Goal: Transaction & Acquisition: Purchase product/service

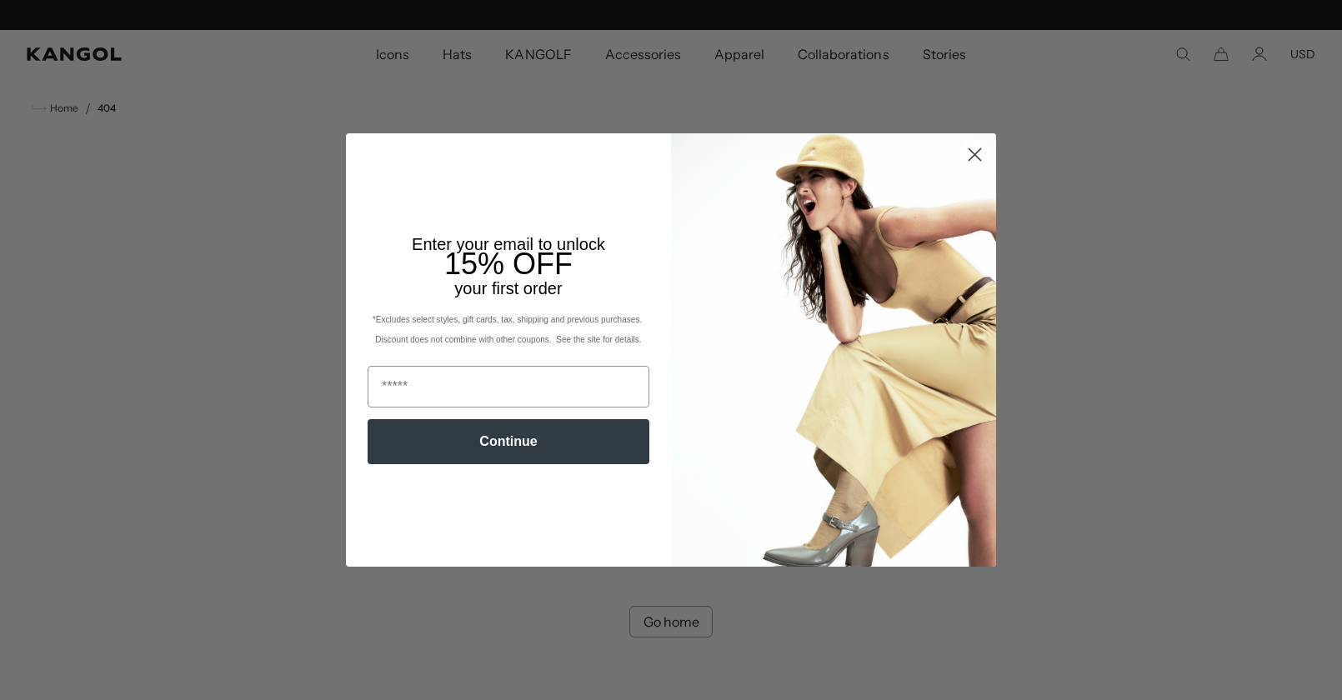
scroll to position [0, 343]
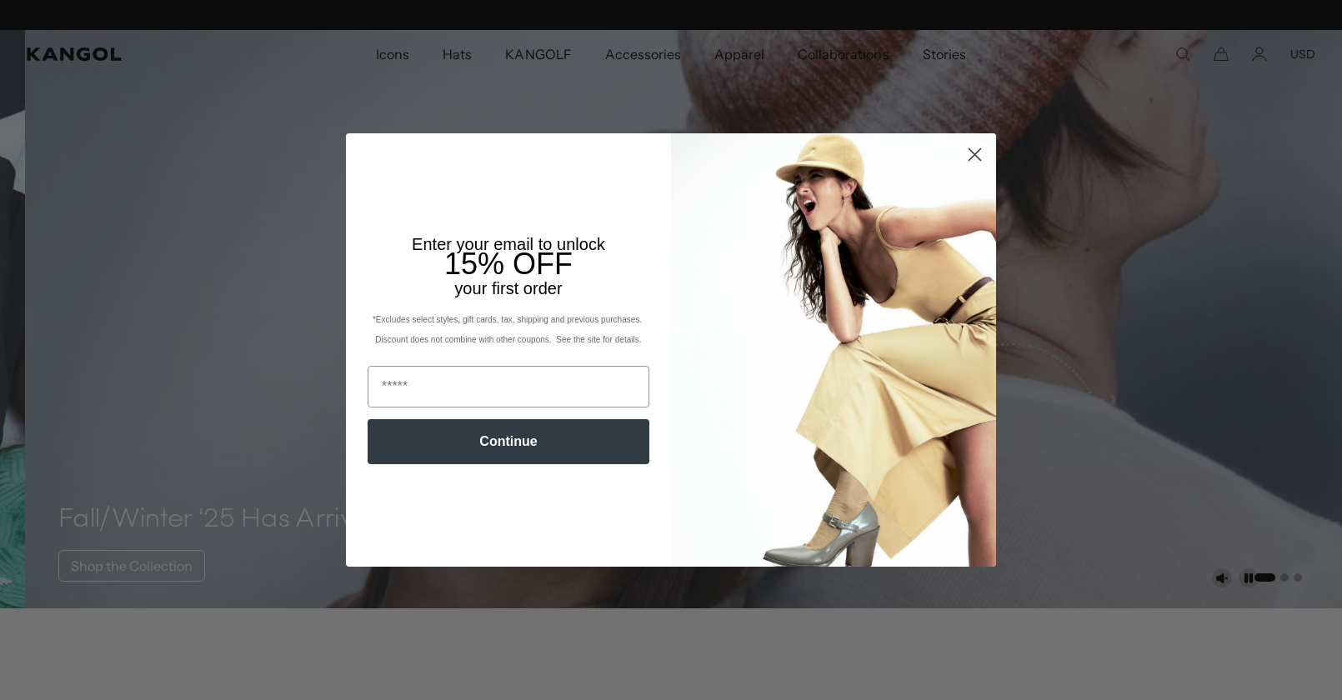
scroll to position [0, 343]
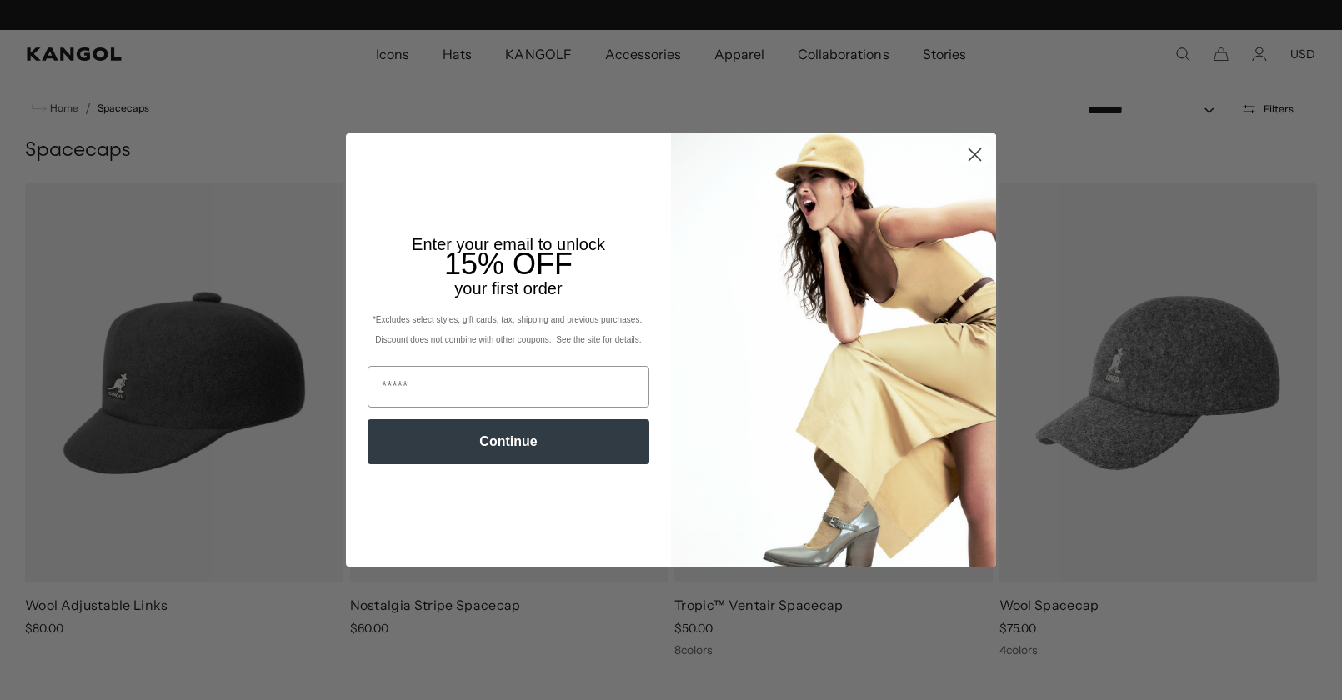
scroll to position [0, 343]
